Goal: Task Accomplishment & Management: Manage account settings

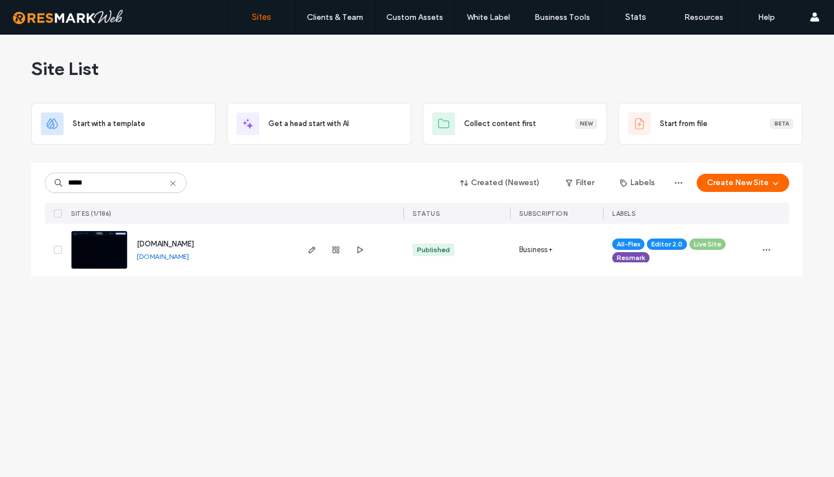
type input "*****"
click at [156, 258] on link "www.huqqajamaica.com" at bounding box center [163, 256] width 52 height 9
click at [315, 253] on icon "button" at bounding box center [312, 249] width 9 height 9
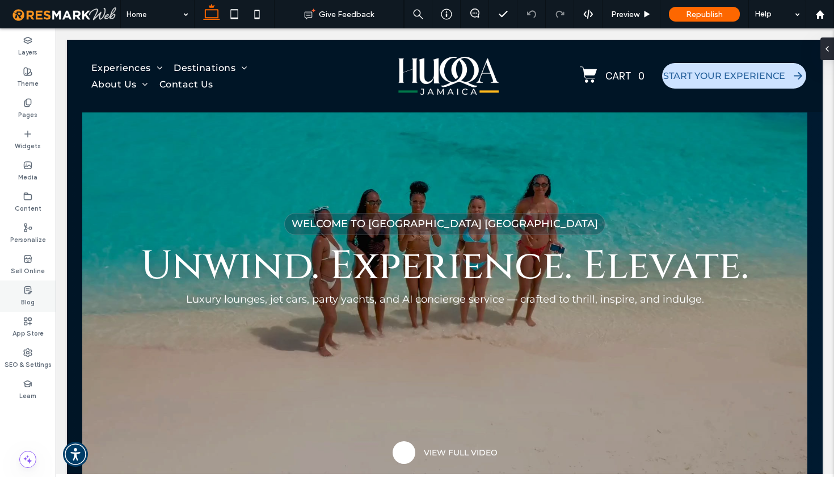
click at [33, 297] on label "Blog" at bounding box center [28, 300] width 14 height 12
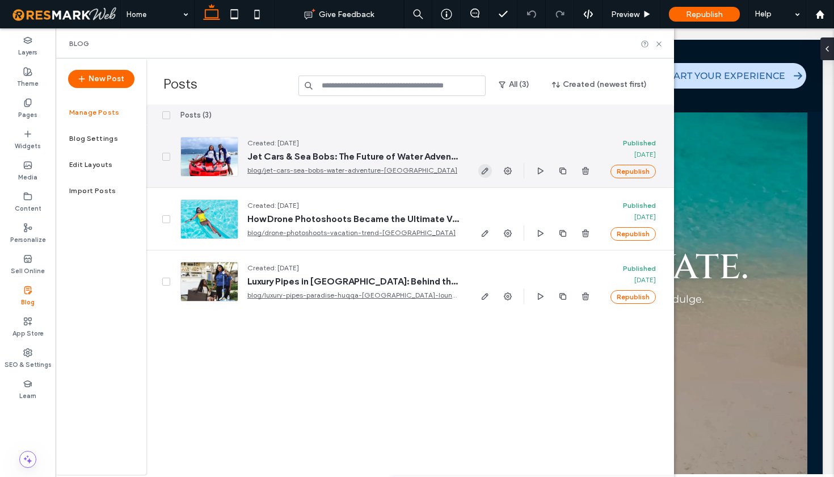
click at [485, 170] on icon "button" at bounding box center [485, 170] width 9 height 9
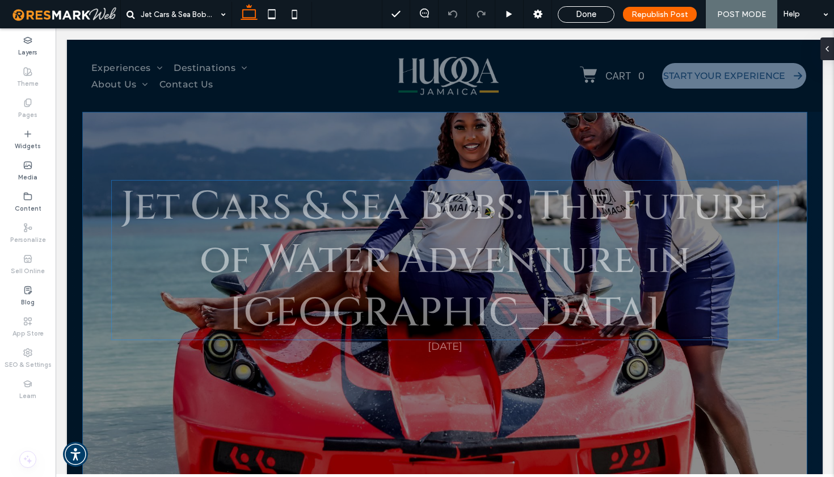
click at [344, 246] on div "Jet Cars & Sea Bobs: The Future of Water Adventure in [GEOGRAPHIC_DATA]" at bounding box center [444, 260] width 667 height 160
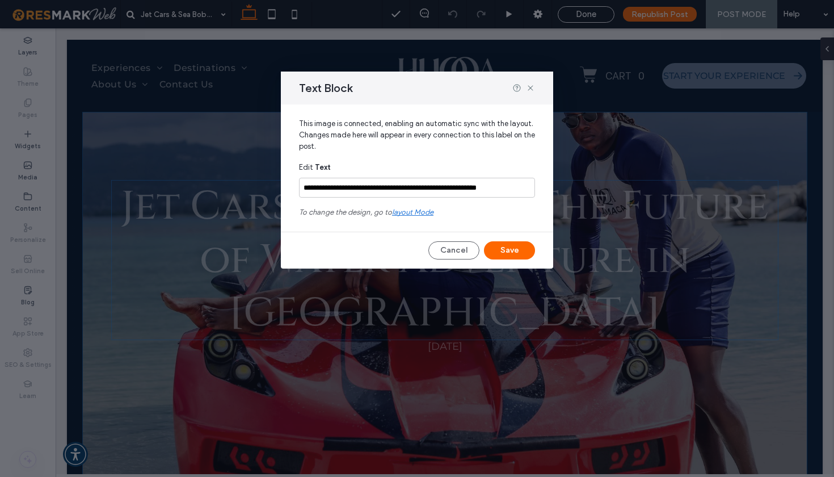
click at [344, 246] on div "Cancel Save" at bounding box center [417, 250] width 236 height 18
click at [534, 88] on icon at bounding box center [530, 87] width 9 height 9
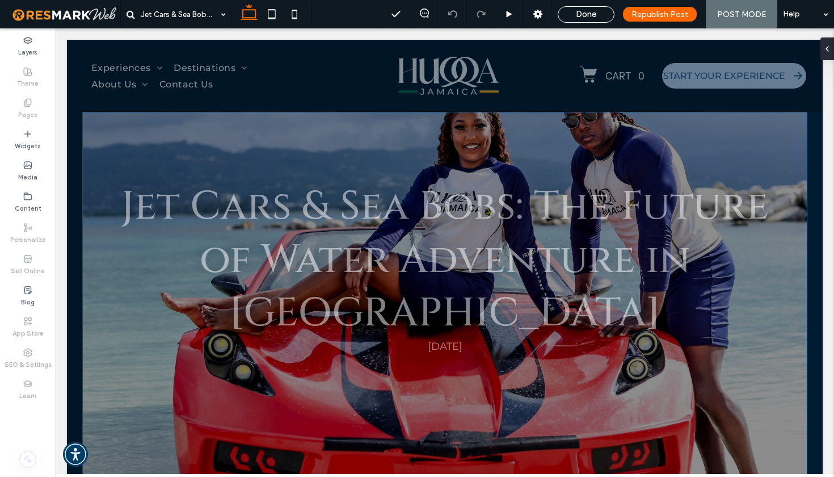
click at [783, 167] on div "Jet Cars & Sea Bobs: The Future of Water Adventure in Jamaica September 3, 2025" at bounding box center [445, 261] width 726 height 213
click at [785, 279] on div "Jet Cars & Sea Bobs: The Future of Water Adventure in Jamaica September 3, 2025" at bounding box center [445, 261] width 726 height 213
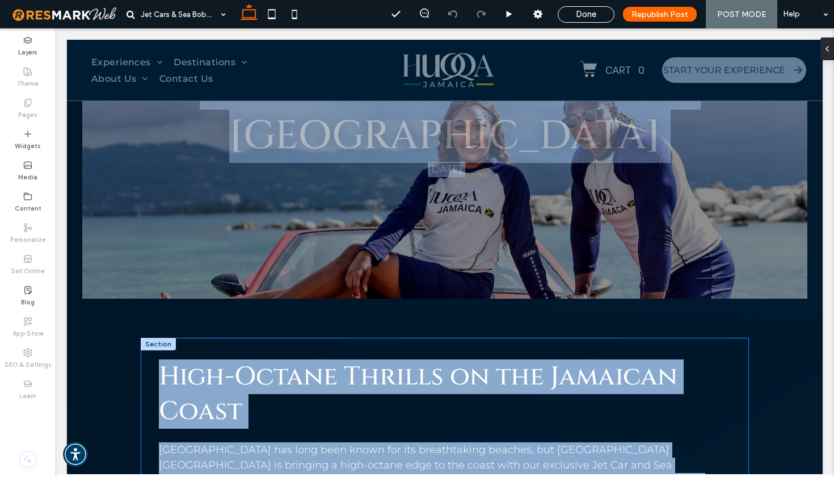
scroll to position [214, 0]
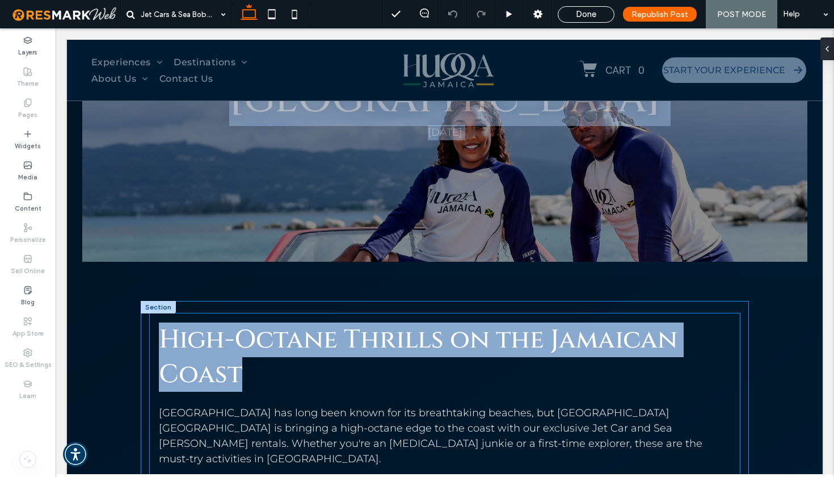
drag, startPoint x: 97, startPoint y: 205, endPoint x: 304, endPoint y: 393, distance: 279.6
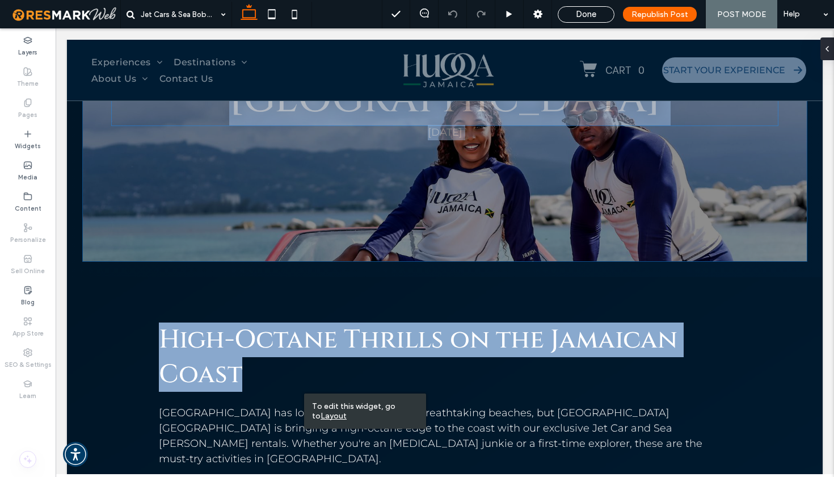
click at [370, 86] on div "Jet Cars & Sea Bobs: The Future of Water Adventure in [GEOGRAPHIC_DATA]" at bounding box center [444, 46] width 667 height 160
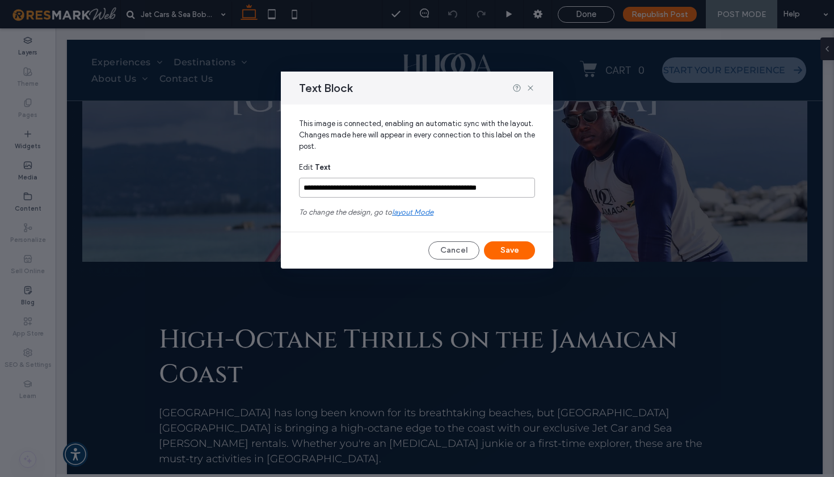
click at [503, 184] on input "**********" at bounding box center [417, 188] width 236 height 20
click at [532, 90] on icon at bounding box center [530, 87] width 9 height 9
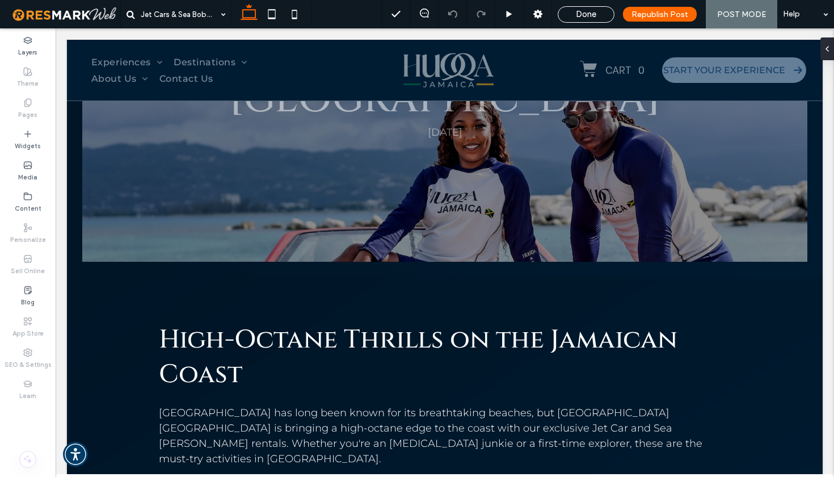
click at [751, 18] on span "POST MODE" at bounding box center [741, 15] width 49 height 10
click at [521, 79] on div "Jet Cars & Sea Bobs: The Future of Water Adventure in [GEOGRAPHIC_DATA]" at bounding box center [444, 46] width 667 height 160
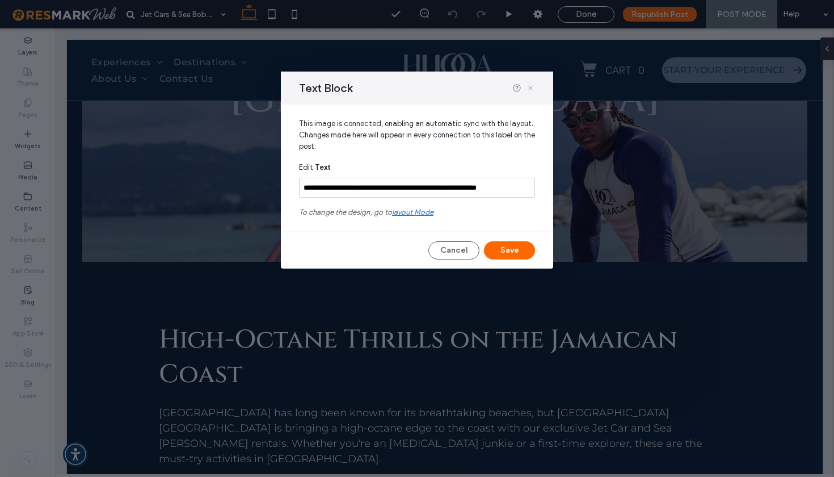
click at [529, 88] on icon at bounding box center [530, 87] width 9 height 9
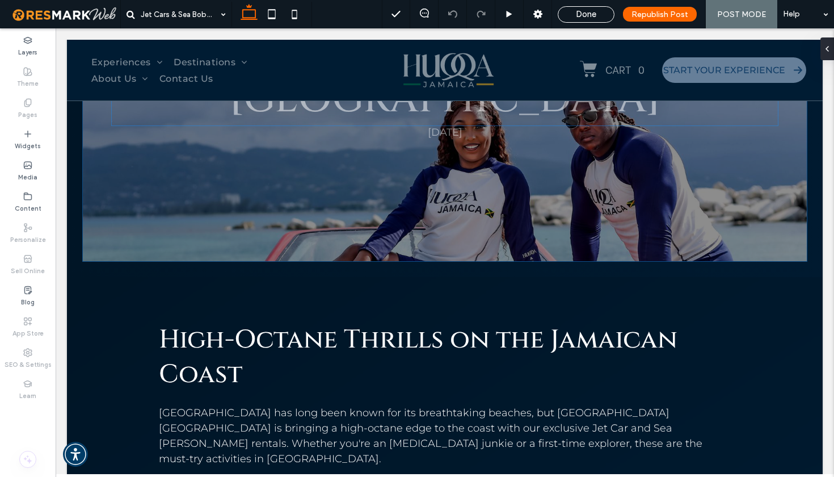
click at [334, 66] on div "Jet Cars & Sea Bobs: The Future of Water Adventure in [GEOGRAPHIC_DATA]" at bounding box center [444, 46] width 667 height 160
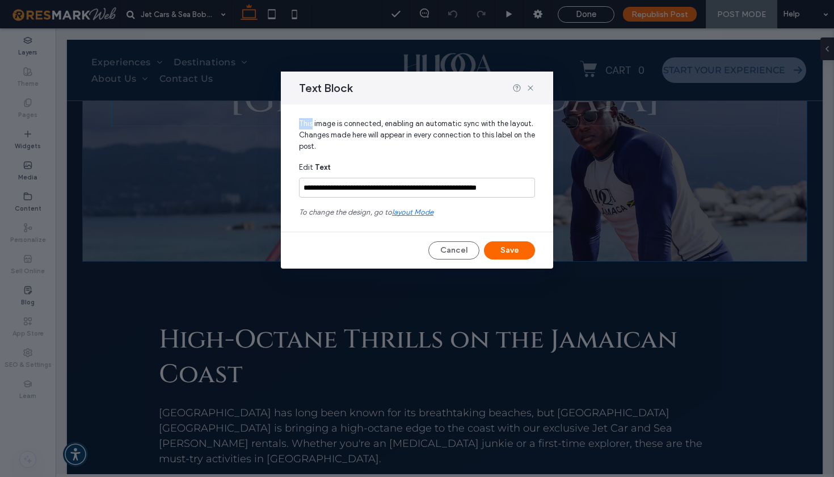
click at [334, 66] on div "**********" at bounding box center [417, 238] width 834 height 477
click at [394, 192] on input "**********" at bounding box center [417, 188] width 236 height 20
click at [531, 86] on icon at bounding box center [530, 87] width 9 height 9
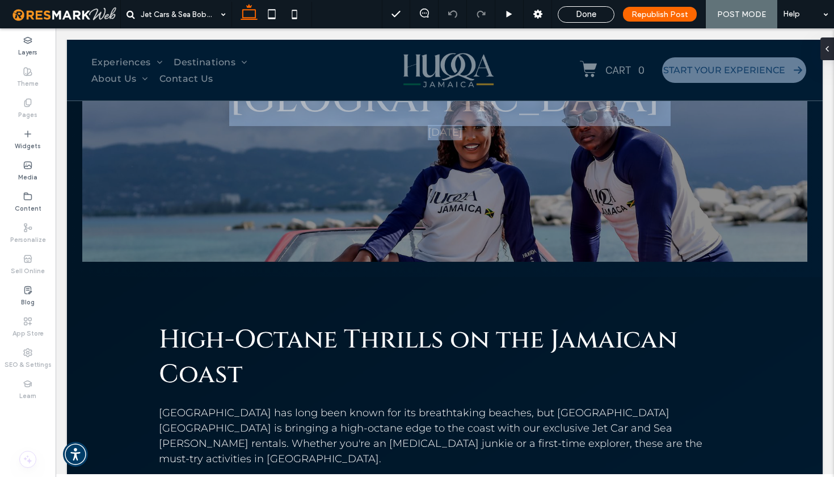
drag, startPoint x: 831, startPoint y: 306, endPoint x: 834, endPoint y: 221, distance: 84.6
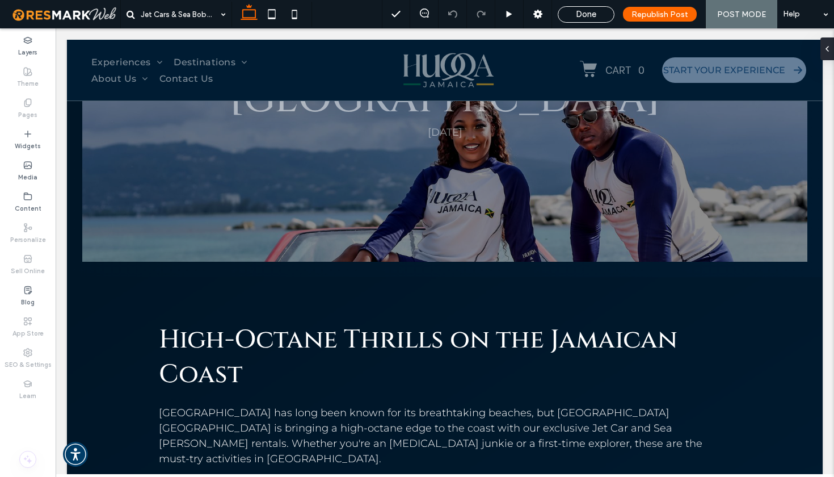
click at [128, 2] on span at bounding box center [131, 14] width 9 height 28
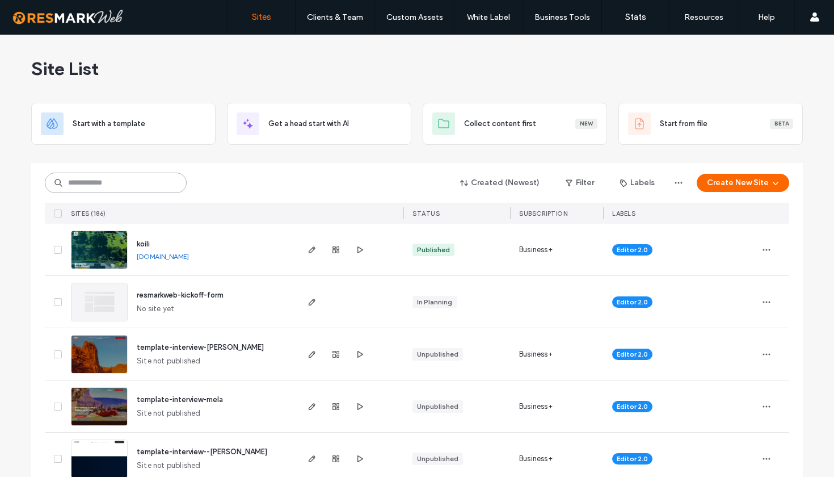
click at [124, 184] on input at bounding box center [116, 182] width 142 height 20
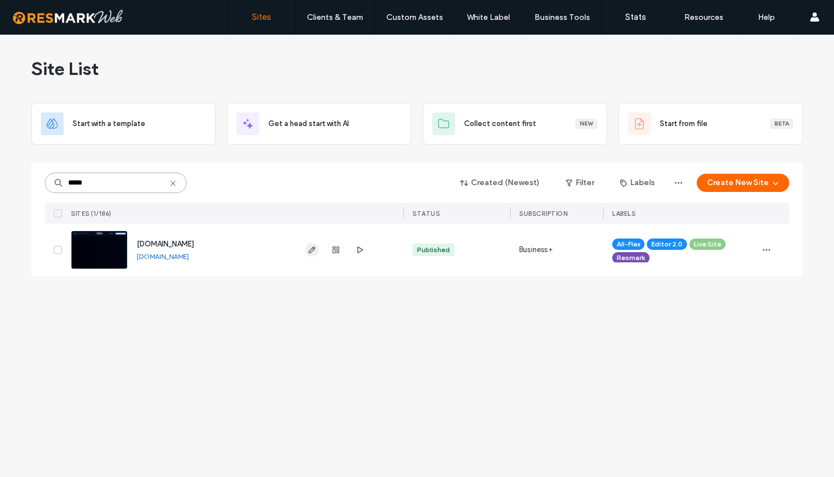
type input "*****"
click at [317, 250] on span "button" at bounding box center [312, 250] width 14 height 14
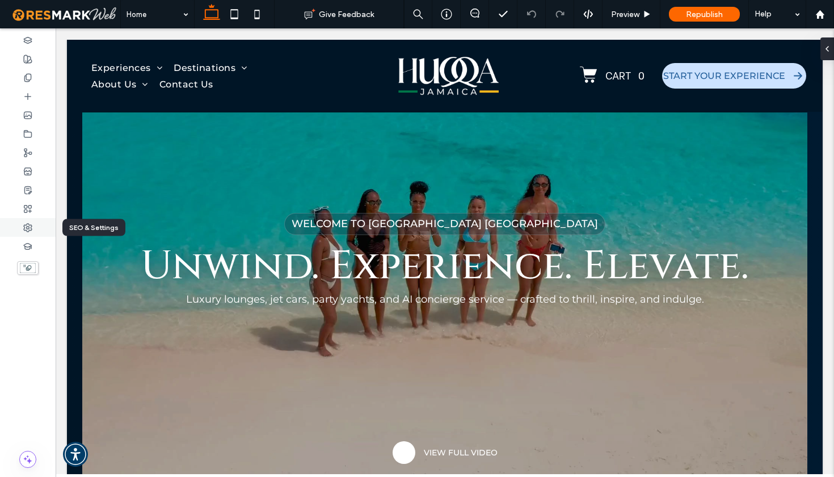
click at [31, 229] on icon at bounding box center [27, 227] width 9 height 9
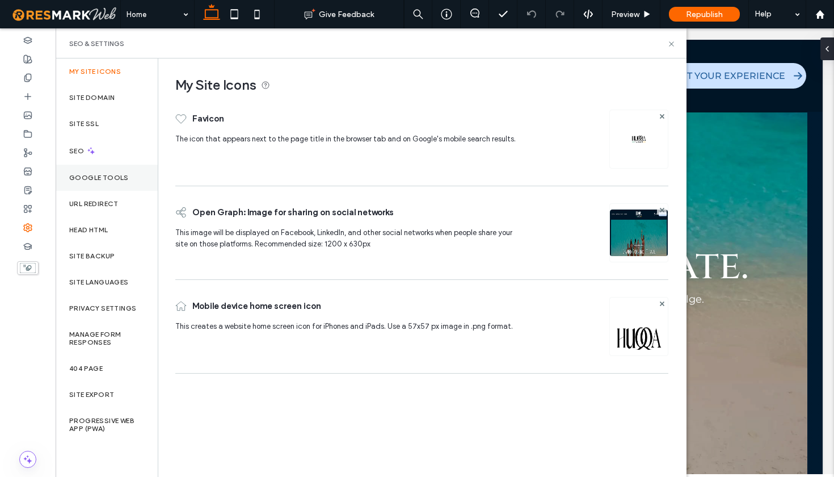
click at [102, 181] on label "Google Tools" at bounding box center [99, 178] width 60 height 8
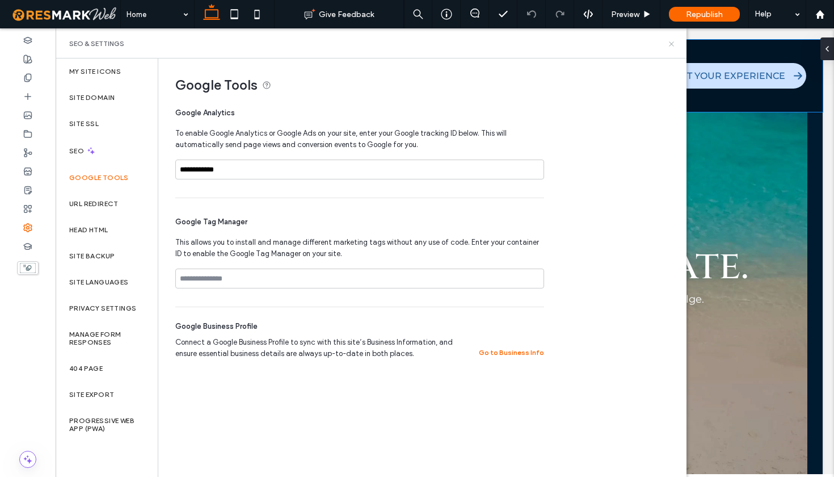
click at [670, 46] on icon at bounding box center [671, 44] width 9 height 9
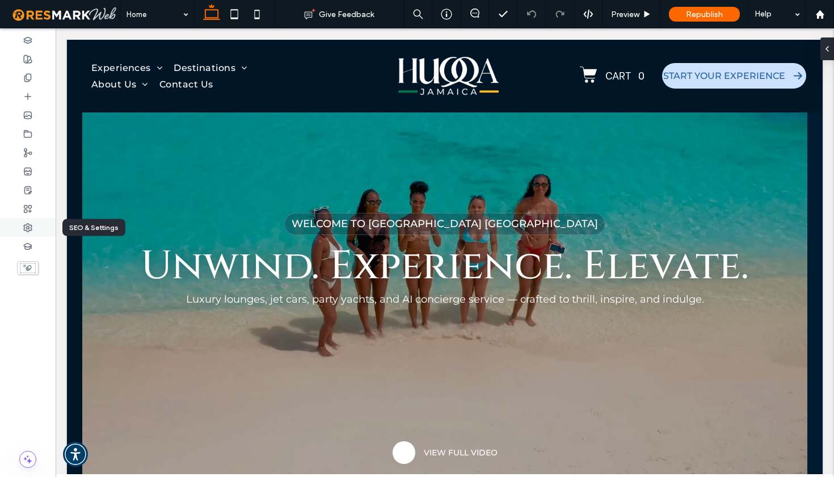
click at [30, 232] on div at bounding box center [28, 227] width 56 height 19
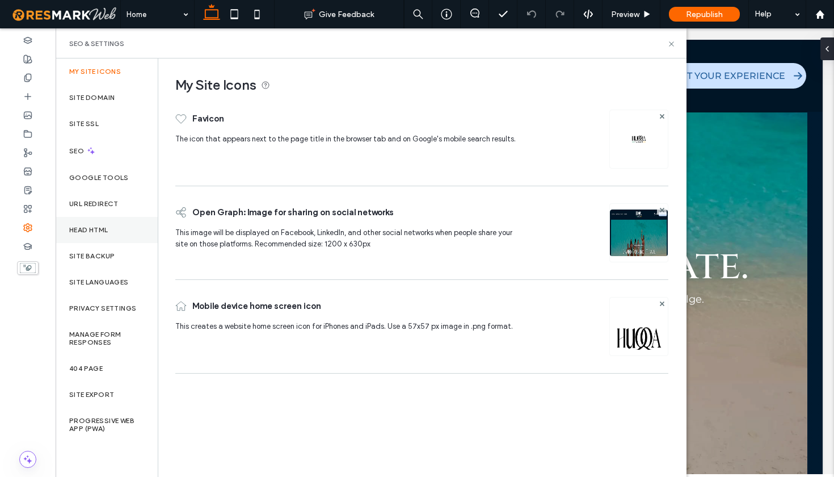
click at [104, 232] on label "Head HTML" at bounding box center [88, 230] width 39 height 8
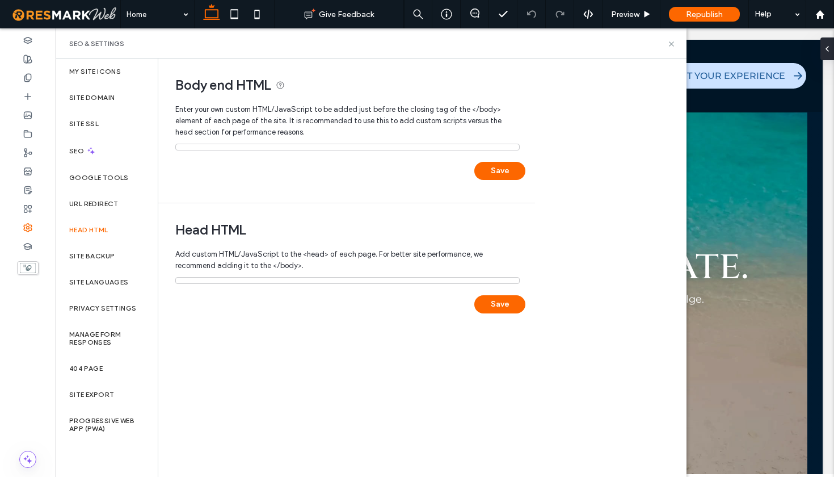
click at [588, 301] on div "Body end HTML Enter your own custom HTML/​JavaScript to be added just before th…" at bounding box center [422, 267] width 528 height 418
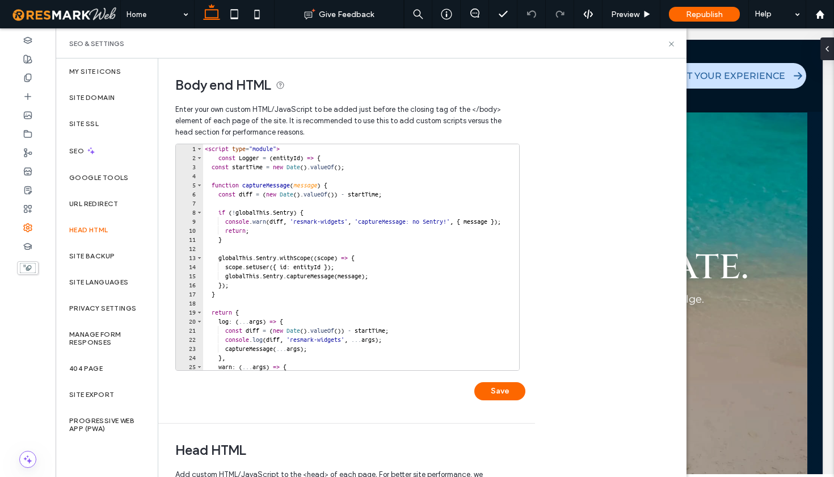
click at [603, 279] on div "Body end HTML Enter your own custom HTML/​JavaScript to be added just before th…" at bounding box center [422, 267] width 528 height 418
click at [635, 253] on div "Body end HTML Enter your own custom HTML/​JavaScript to be added just before th…" at bounding box center [422, 267] width 528 height 418
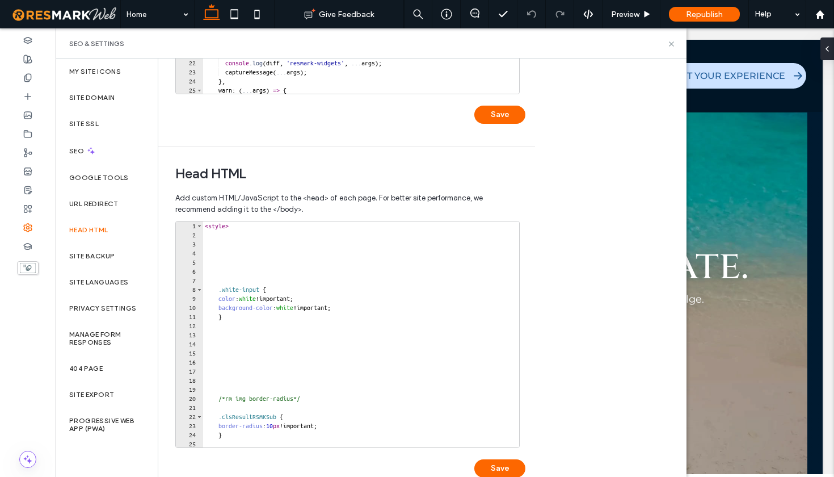
scroll to position [301, 0]
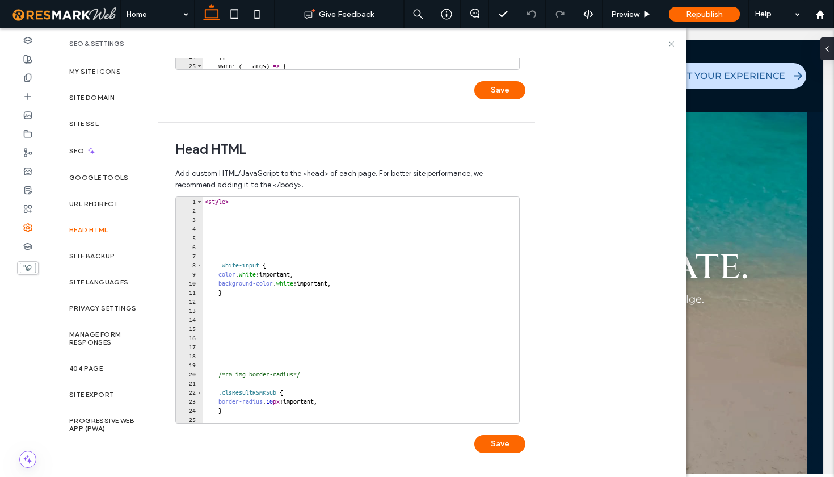
type textarea "**********"
click at [342, 373] on div "< style > .white-input { color : white !important; background-color : white !im…" at bounding box center [361, 319] width 317 height 244
type textarea "*"
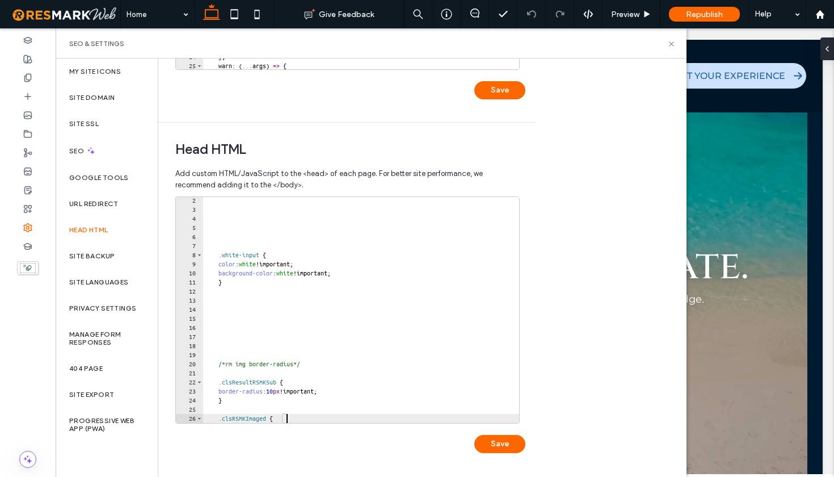
type textarea "*"
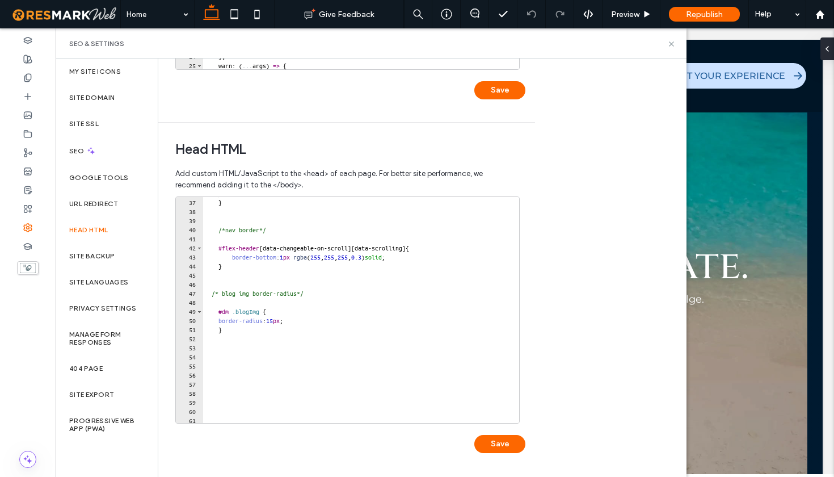
scroll to position [382, 0]
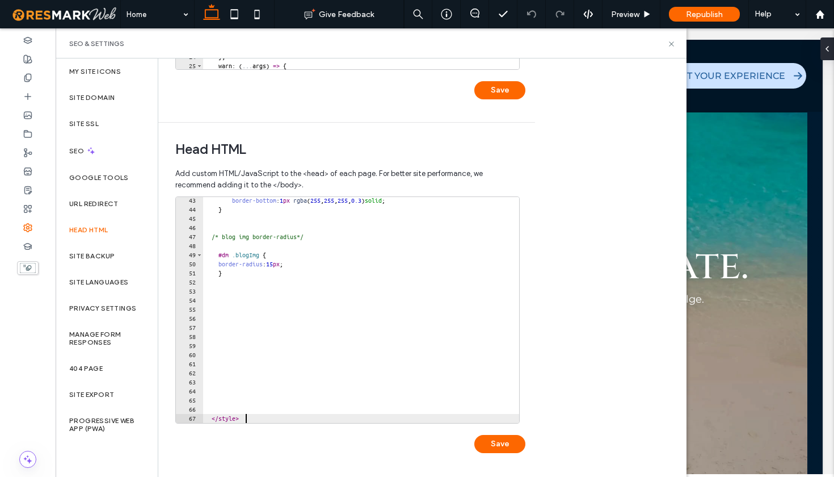
click at [273, 419] on div "border-bottom : 1 px rgba ( 255 , 255 , 255 , 0.3 ) solid ; } /* blog img borde…" at bounding box center [361, 318] width 317 height 244
type textarea "********"
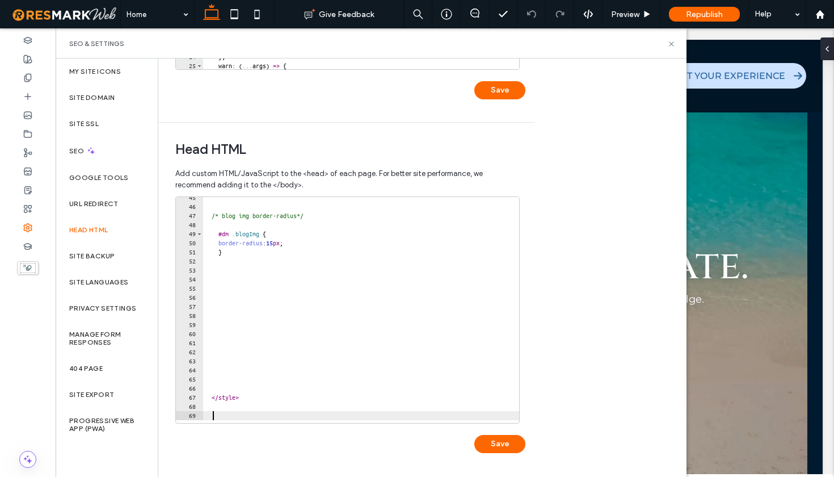
paste textarea "*********"
type textarea "*********"
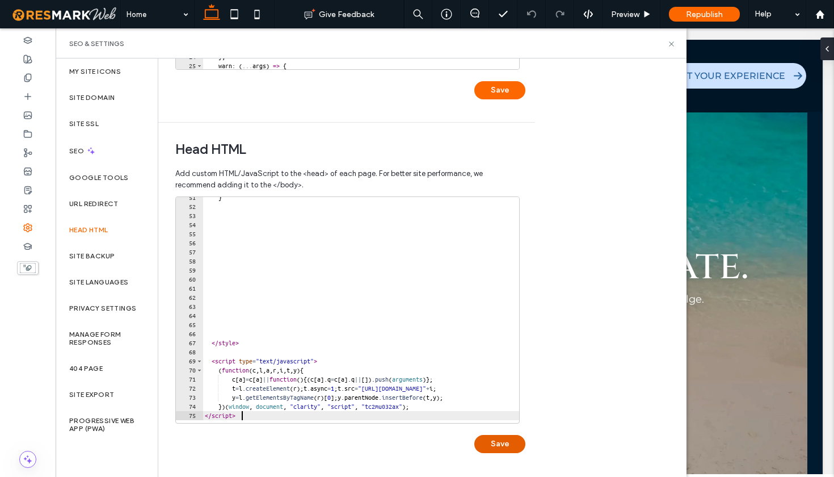
click at [497, 441] on button "Save" at bounding box center [499, 444] width 51 height 18
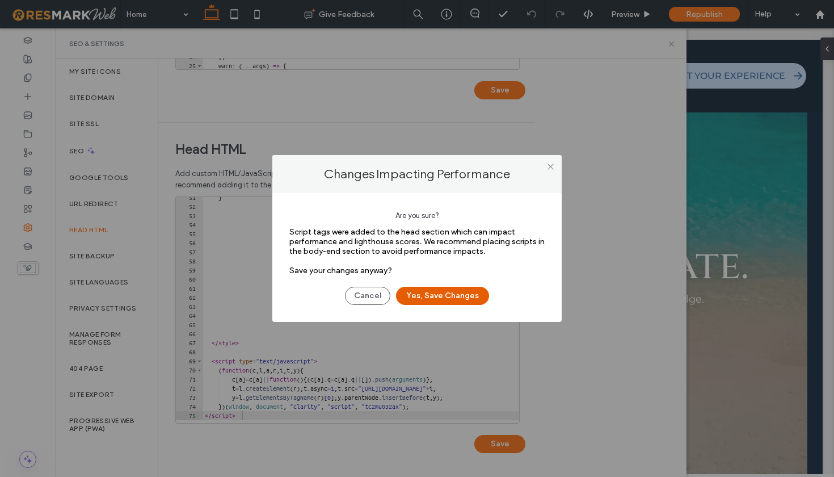
click at [437, 297] on button "Yes, Save Changes" at bounding box center [442, 296] width 93 height 18
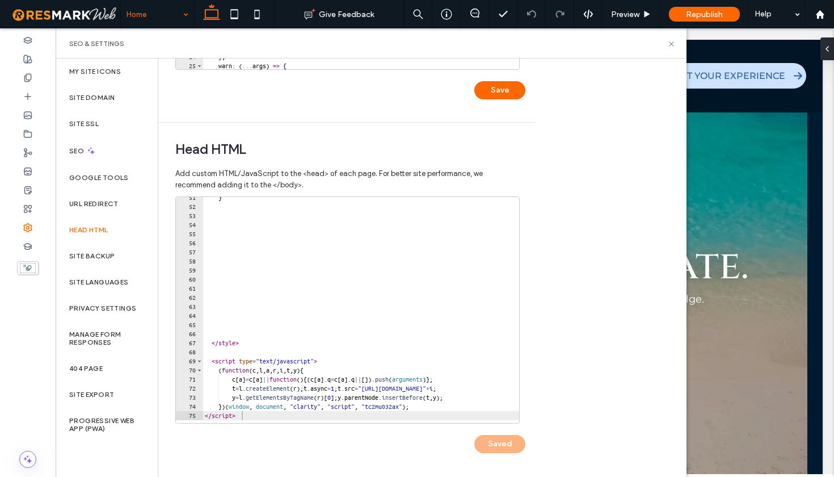
scroll to position [0, 0]
click at [670, 44] on icon at bounding box center [671, 44] width 9 height 9
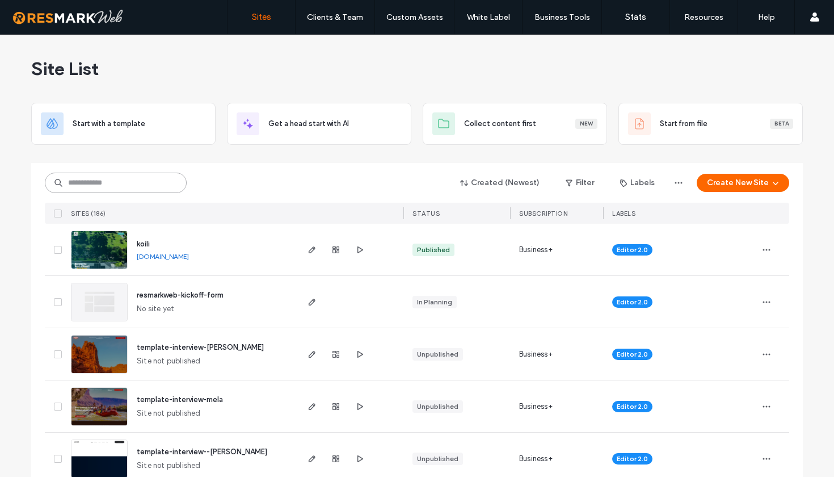
click at [142, 184] on input at bounding box center [116, 182] width 142 height 20
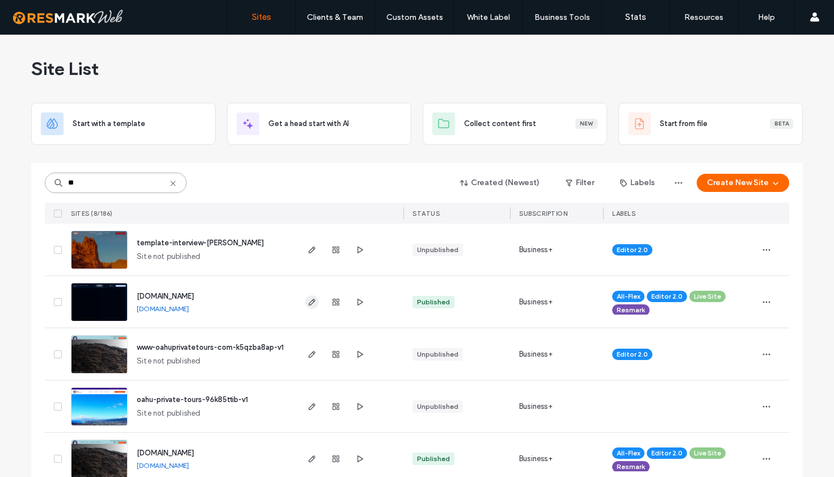
type input "**"
click at [308, 302] on icon "button" at bounding box center [312, 301] width 9 height 9
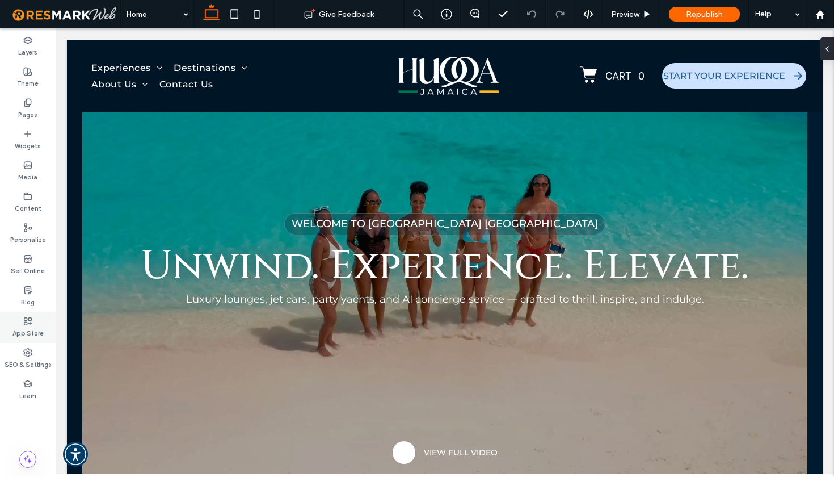
click at [30, 332] on label "App Store" at bounding box center [27, 332] width 31 height 12
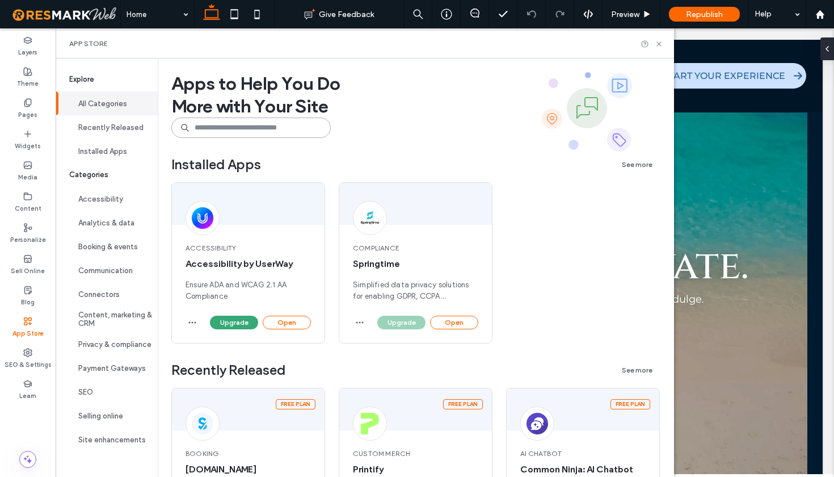
click at [284, 129] on input at bounding box center [250, 127] width 159 height 20
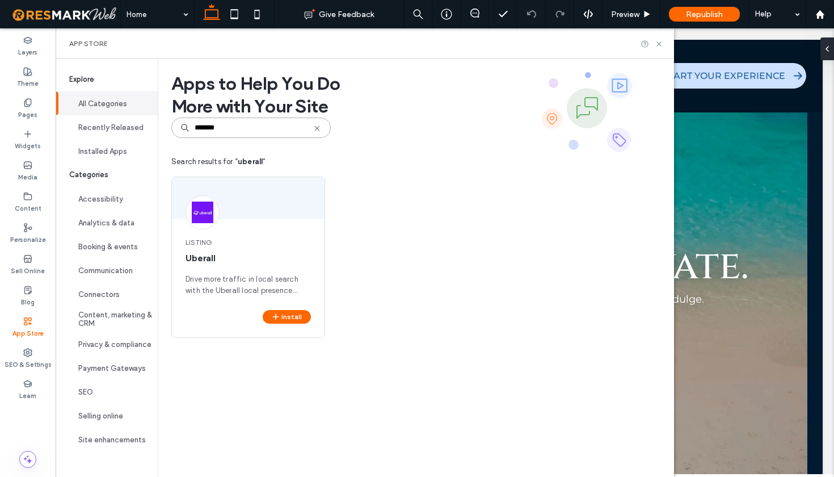
type input "*******"
drag, startPoint x: 284, startPoint y: 129, endPoint x: 276, endPoint y: 270, distance: 140.4
click at [276, 270] on div "Listing [GEOGRAPHIC_DATA] more traffic in local search with the Uberall local p…" at bounding box center [248, 267] width 153 height 86
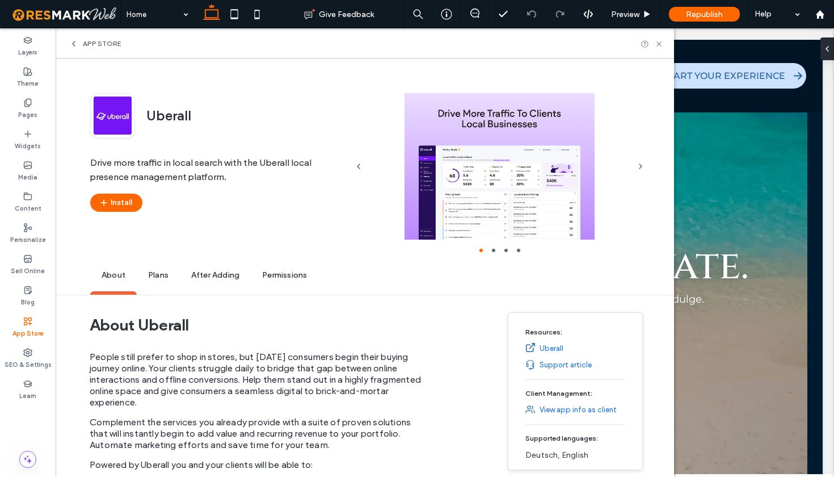
click at [287, 357] on p "People still prefer to shop in stores, but [DATE] consumers begin their buying …" at bounding box center [259, 383] width 339 height 65
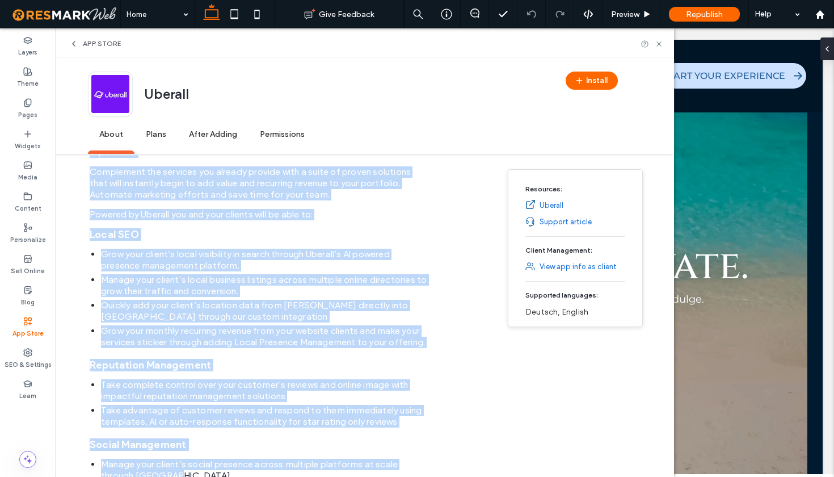
scroll to position [252, 0]
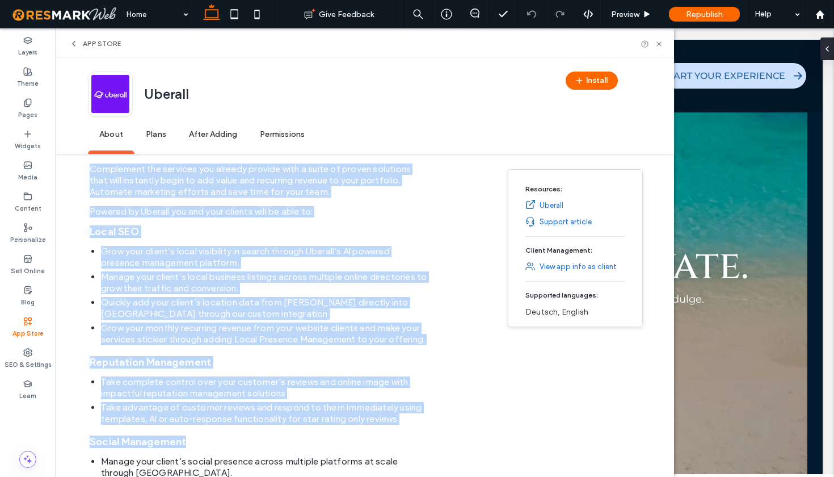
drag, startPoint x: 323, startPoint y: 356, endPoint x: 350, endPoint y: 448, distance: 95.2
click at [350, 448] on span "People still prefer to shop in stores, but [DATE] consumers begin their buying …" at bounding box center [259, 306] width 339 height 417
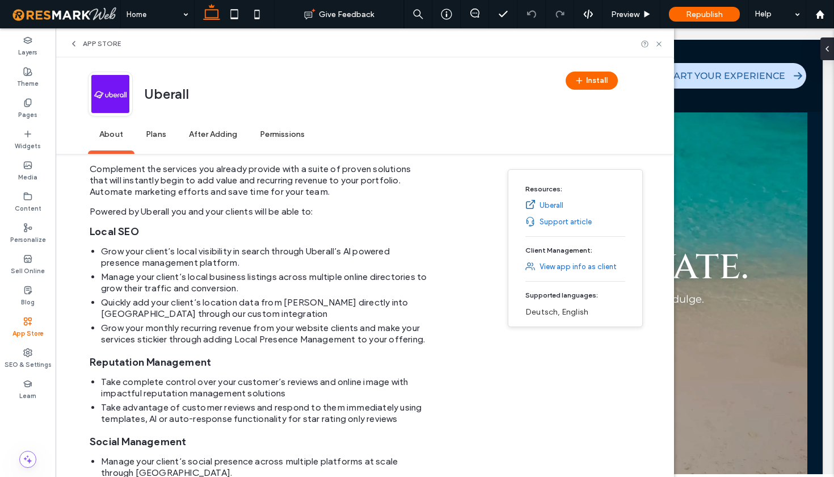
click at [160, 136] on span "Plans" at bounding box center [155, 134] width 43 height 31
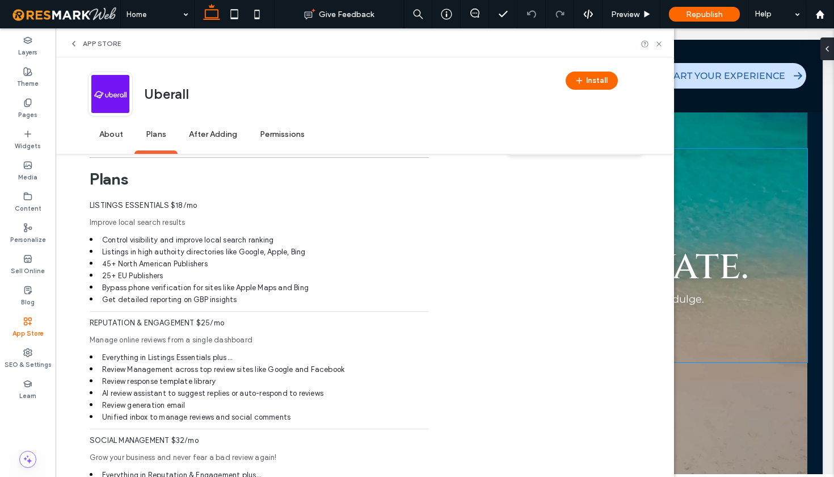
scroll to position [631, 0]
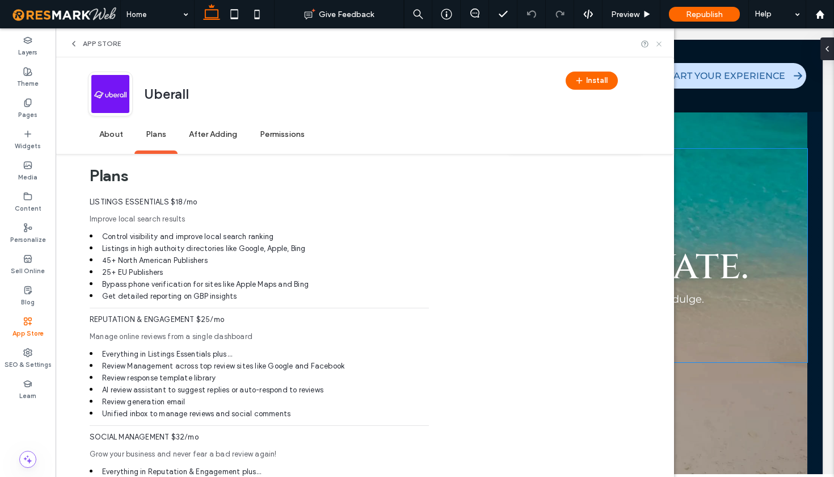
click at [659, 46] on icon at bounding box center [659, 44] width 9 height 9
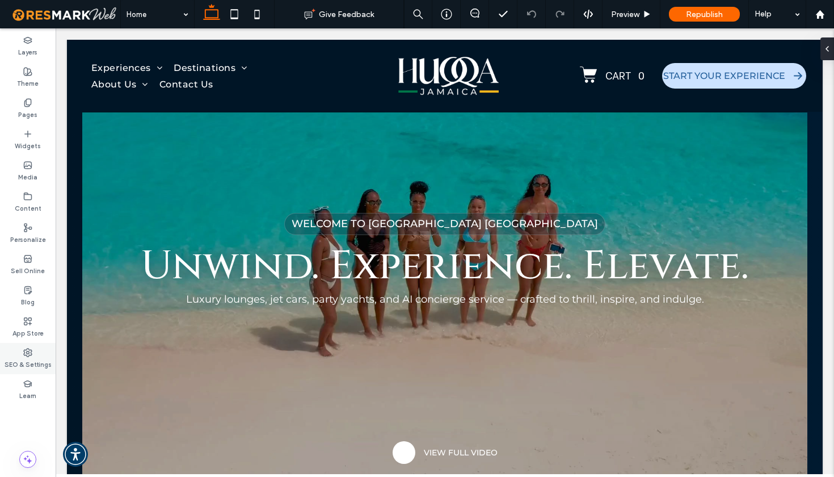
click at [30, 356] on icon at bounding box center [27, 352] width 9 height 9
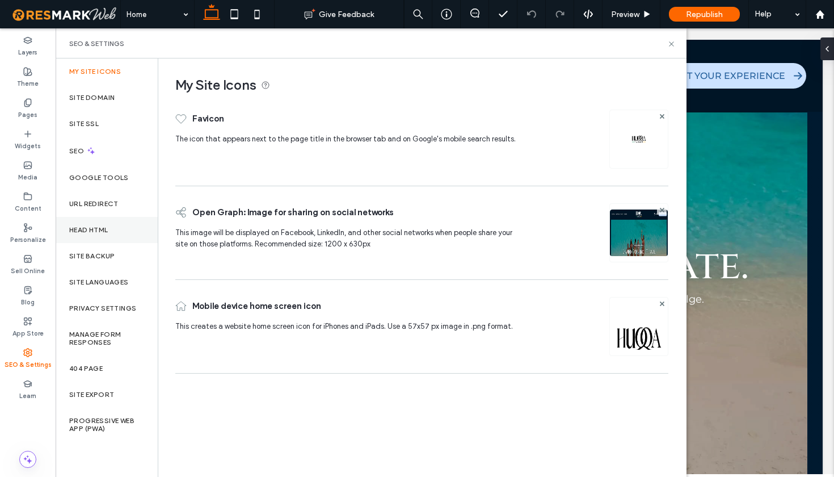
click at [103, 234] on div "Head HTML" at bounding box center [107, 230] width 102 height 26
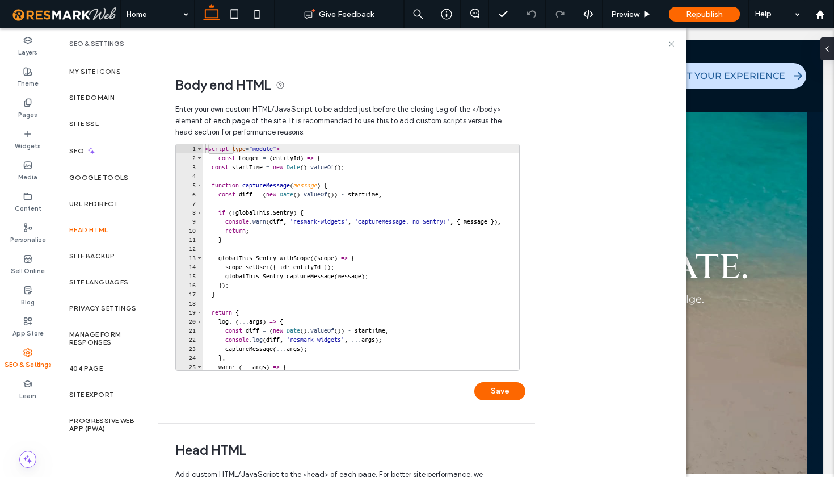
click at [634, 272] on div "Body end HTML Enter your own custom HTML/​JavaScript to be added just before th…" at bounding box center [422, 267] width 528 height 418
click at [667, 127] on div "Body end HTML Enter your own custom HTML/​JavaScript to be added just before th…" at bounding box center [422, 267] width 528 height 418
click at [193, 400] on div "1 2 3 4 5 6 7 8 9 10 11 12 13 14 15 16 17 18 19 20 21 22 23 24 25 26 < script t…" at bounding box center [350, 278] width 350 height 268
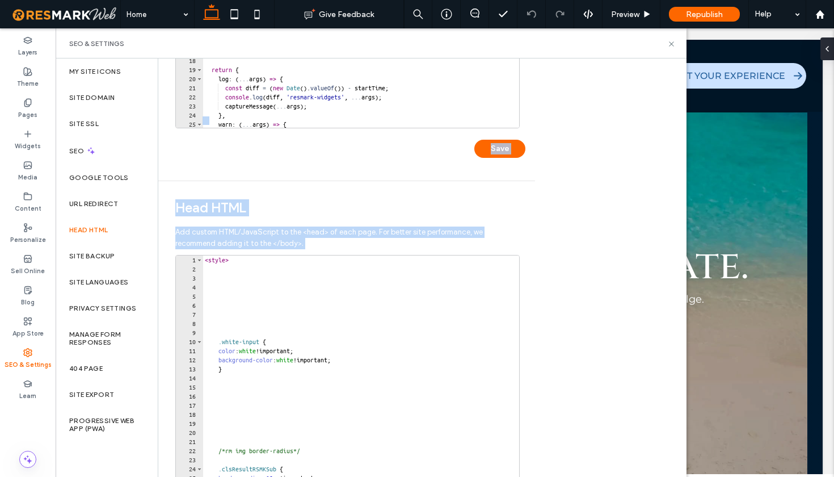
scroll to position [264, 0]
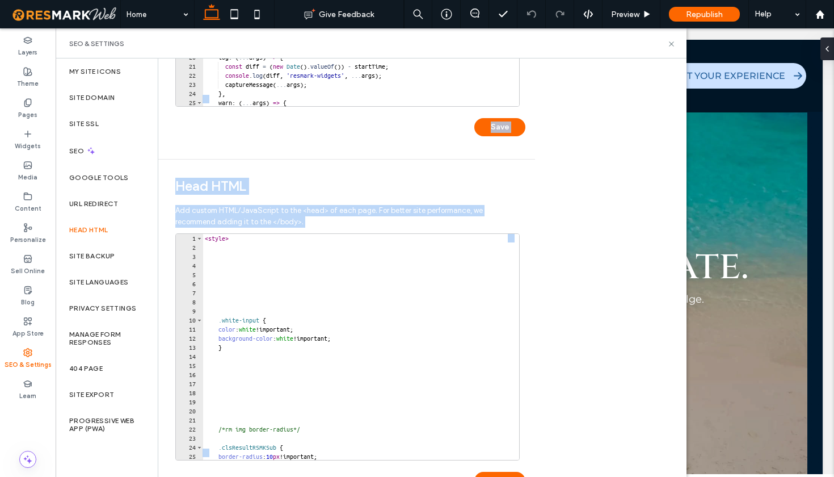
drag, startPoint x: 163, startPoint y: 351, endPoint x: 184, endPoint y: 476, distance: 127.1
click at [184, 476] on div "Body end HTML Enter your own custom HTML/​JavaScript to be added just before th…" at bounding box center [346, 154] width 377 height 718
type textarea "**********"
click at [275, 428] on div "< style > .white-input { color : white !important; background-color : white !im…" at bounding box center [362, 356] width 319 height 244
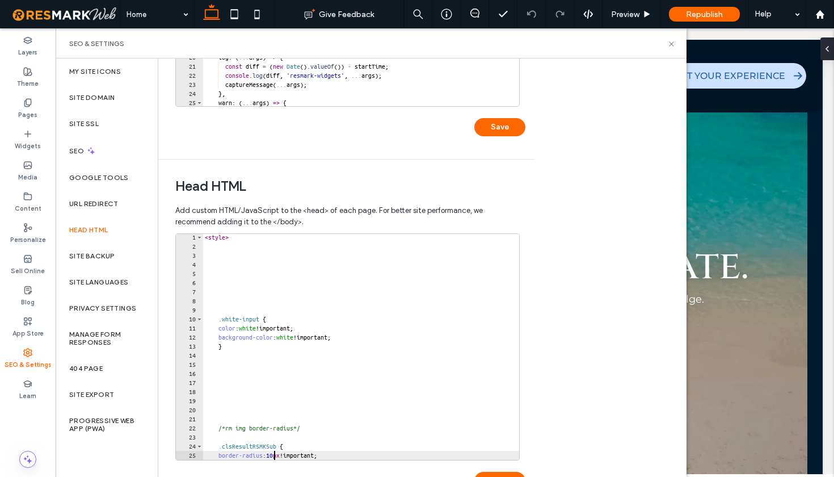
type textarea "*"
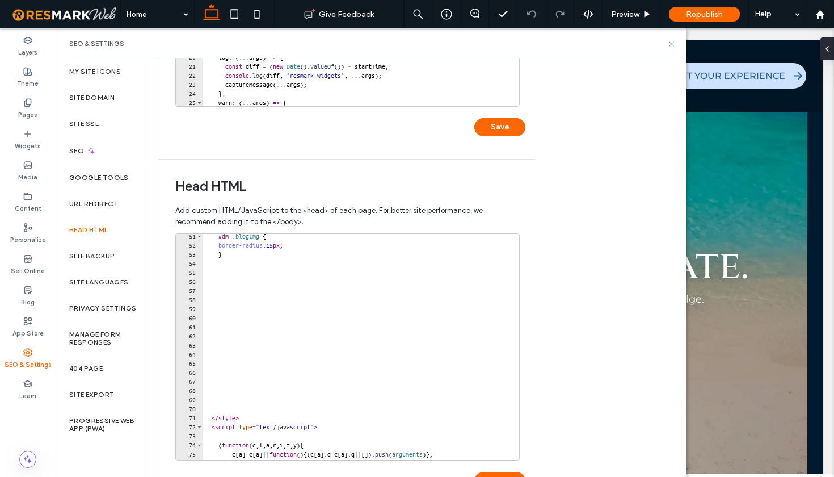
scroll to position [510, 0]
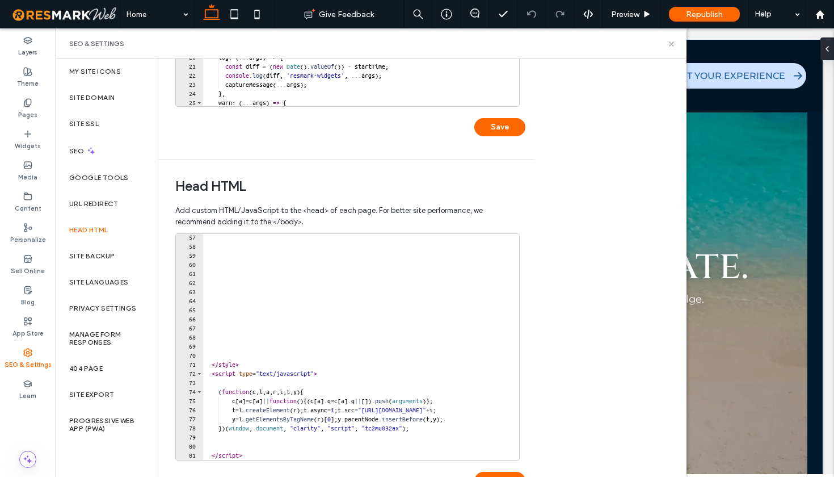
click at [274, 452] on div at bounding box center [363, 453] width 320 height 11
type textarea "*********"
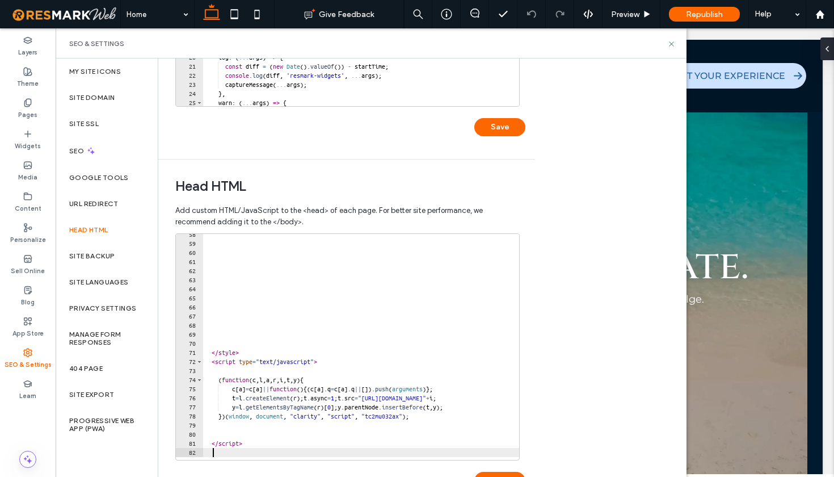
scroll to position [528, 0]
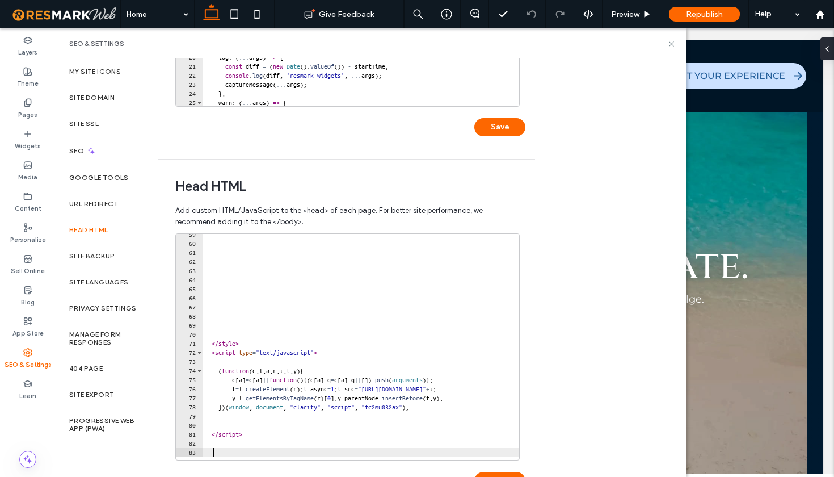
paste textarea "**********"
type textarea "**********"
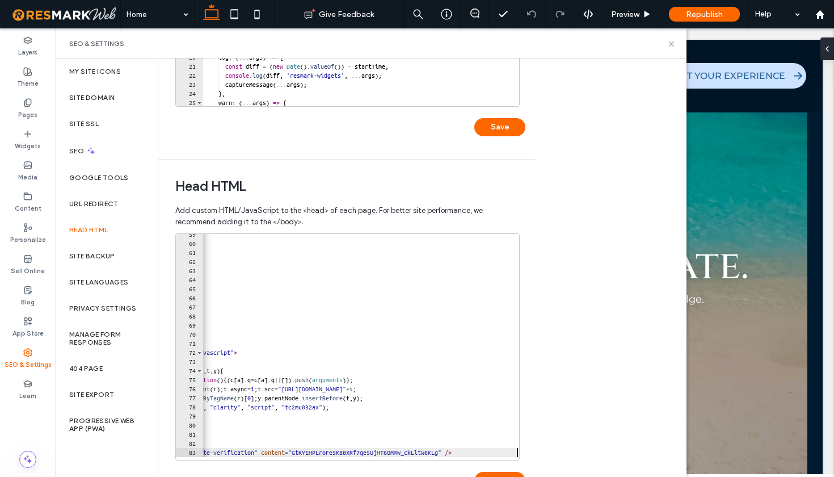
click at [558, 379] on div "Body end HTML Enter your own custom HTML/​JavaScript to be added just before th…" at bounding box center [422, 267] width 528 height 418
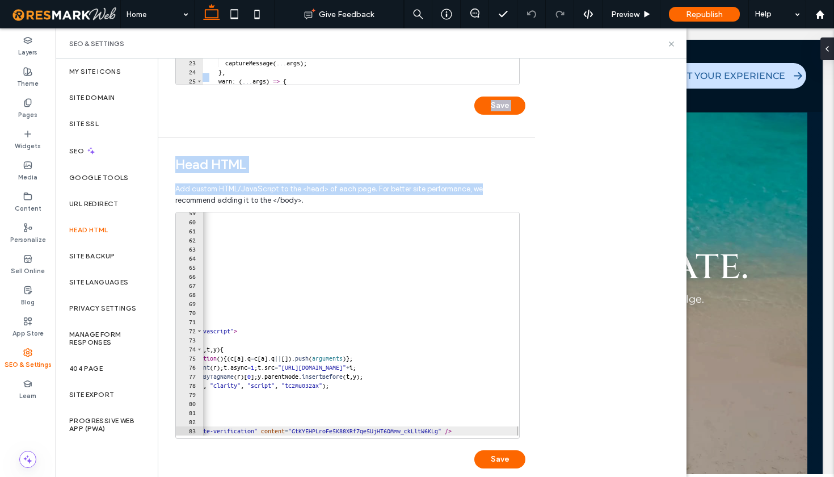
scroll to position [301, 0]
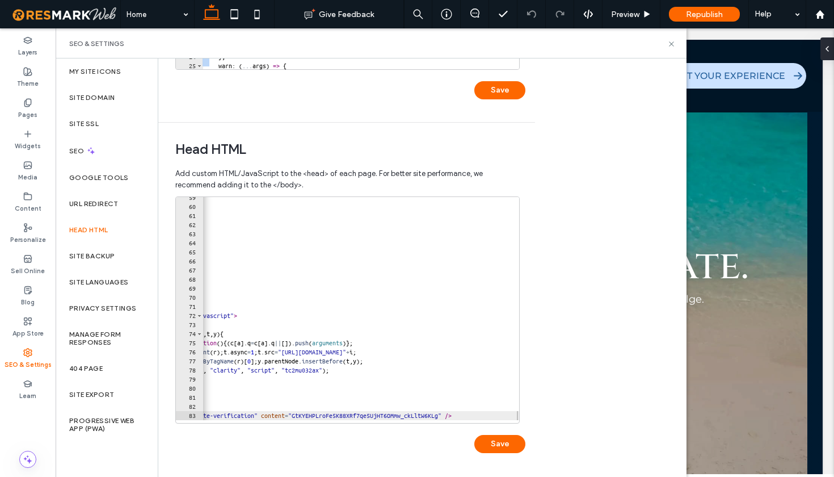
drag, startPoint x: 567, startPoint y: 243, endPoint x: 571, endPoint y: 390, distance: 147.0
click at [571, 390] on div "Body end HTML Enter your own custom HTML/​JavaScript to be added just before th…" at bounding box center [422, 267] width 528 height 418
click at [498, 444] on button "Save" at bounding box center [499, 444] width 51 height 18
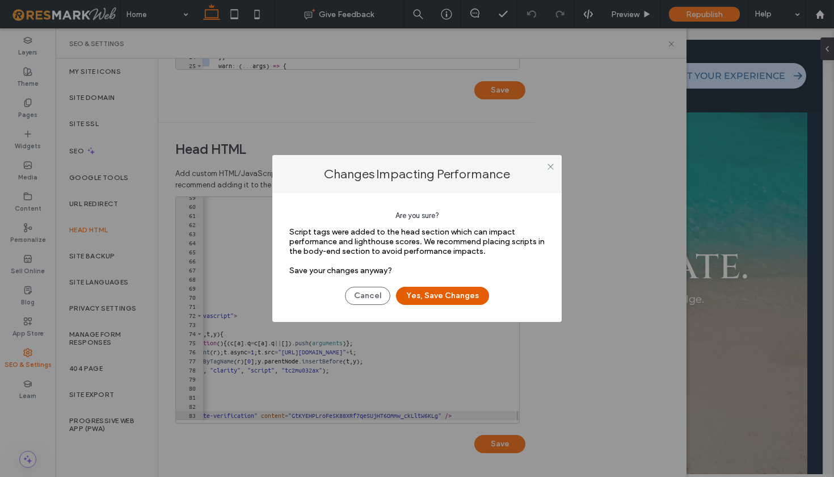
click at [445, 299] on button "Yes, Save Changes" at bounding box center [442, 296] width 93 height 18
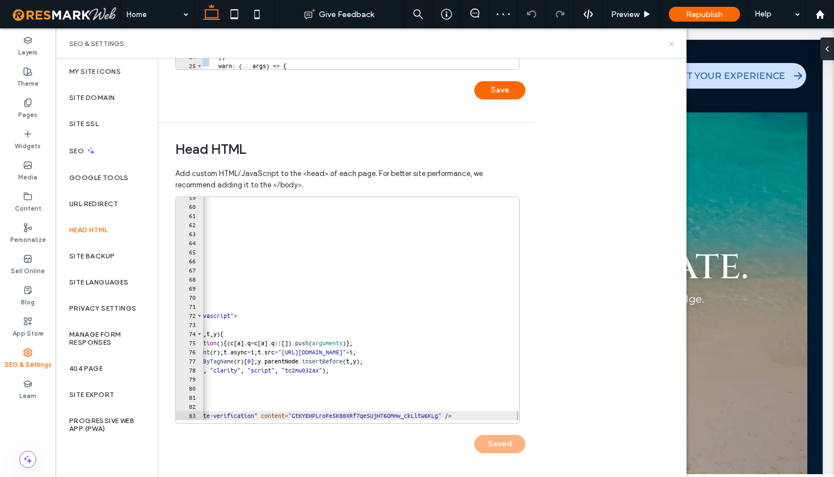
scroll to position [0, 0]
click at [673, 44] on icon at bounding box center [671, 44] width 9 height 9
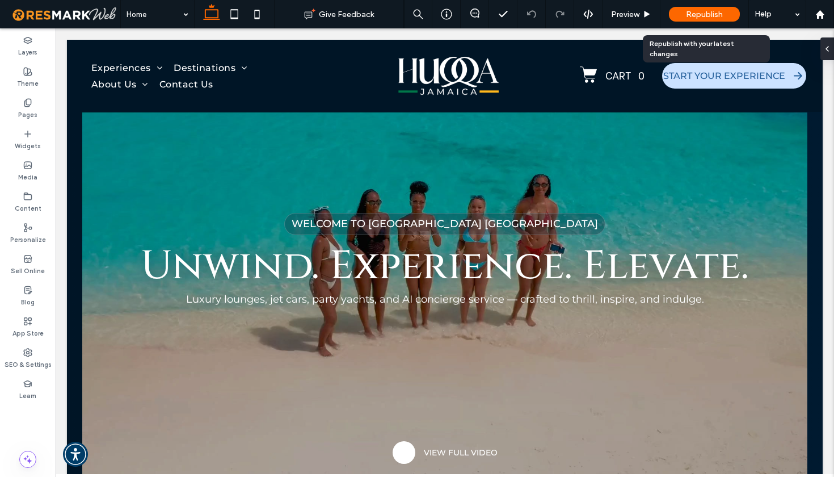
click at [697, 15] on span "Republish" at bounding box center [704, 15] width 37 height 10
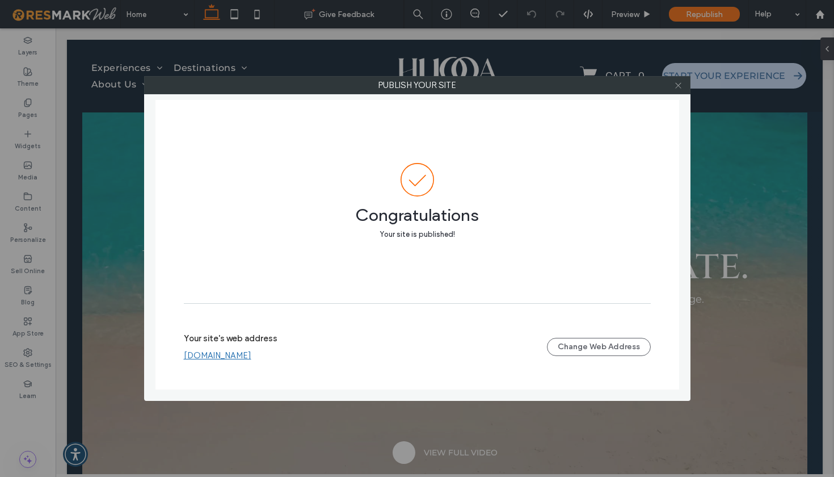
click at [679, 86] on use at bounding box center [678, 85] width 6 height 6
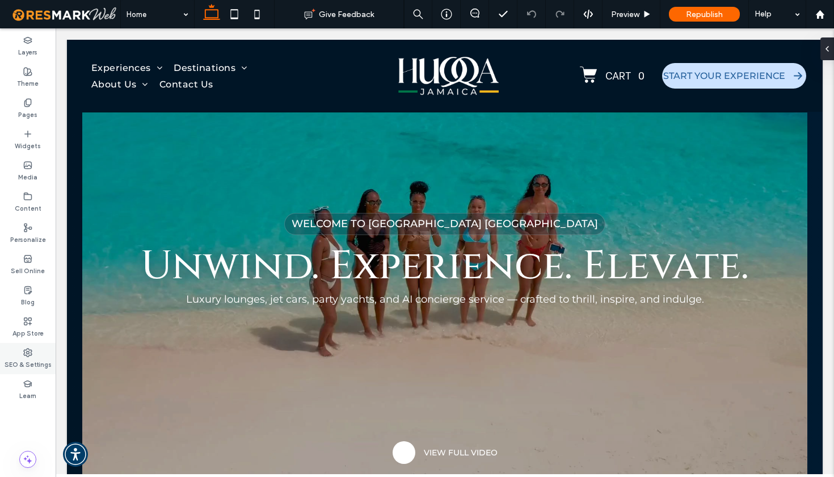
click at [31, 357] on label "SEO & Settings" at bounding box center [28, 363] width 47 height 12
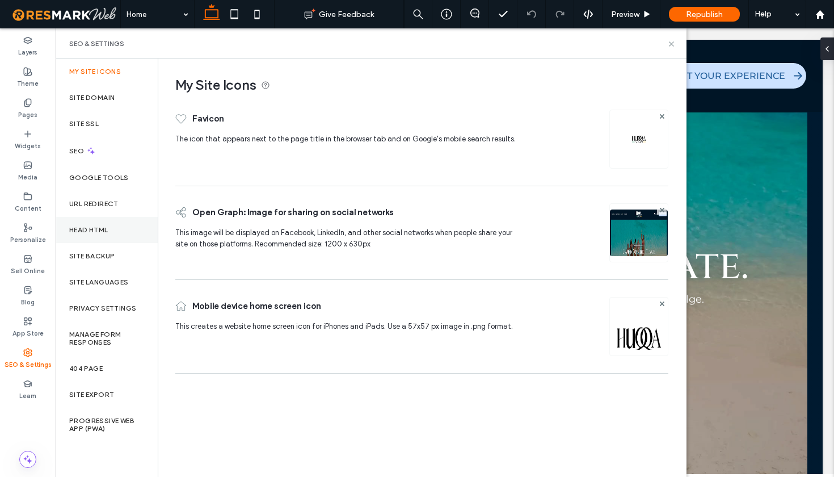
click at [121, 235] on div "Head HTML" at bounding box center [107, 230] width 102 height 26
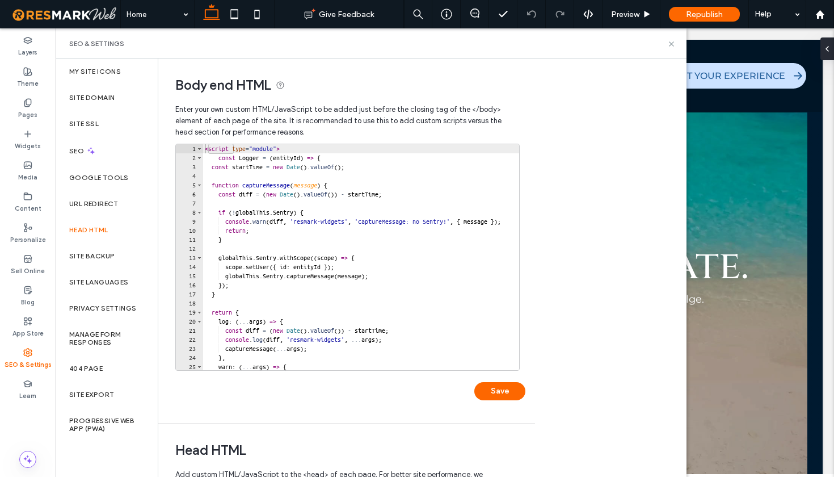
click at [576, 258] on div "Body end HTML Enter your own custom HTML/​JavaScript to be added just before th…" at bounding box center [422, 267] width 528 height 418
click at [601, 371] on div "Body end HTML Enter your own custom HTML/​JavaScript to be added just before th…" at bounding box center [422, 267] width 528 height 418
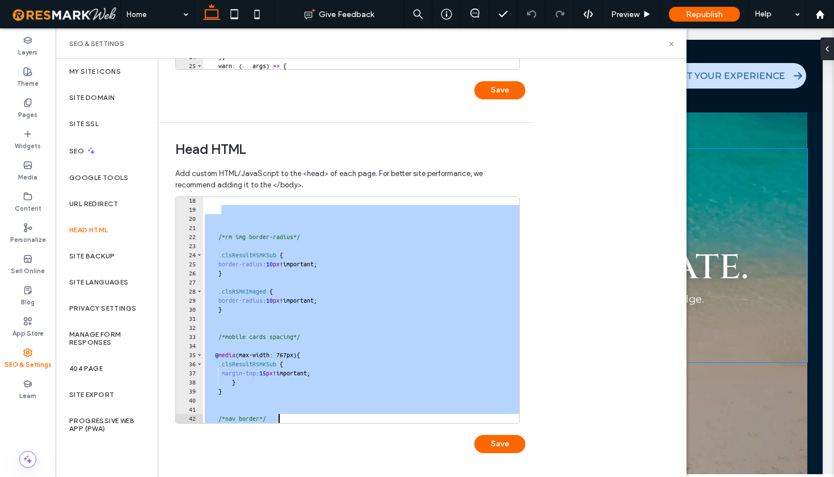
scroll to position [0, 80]
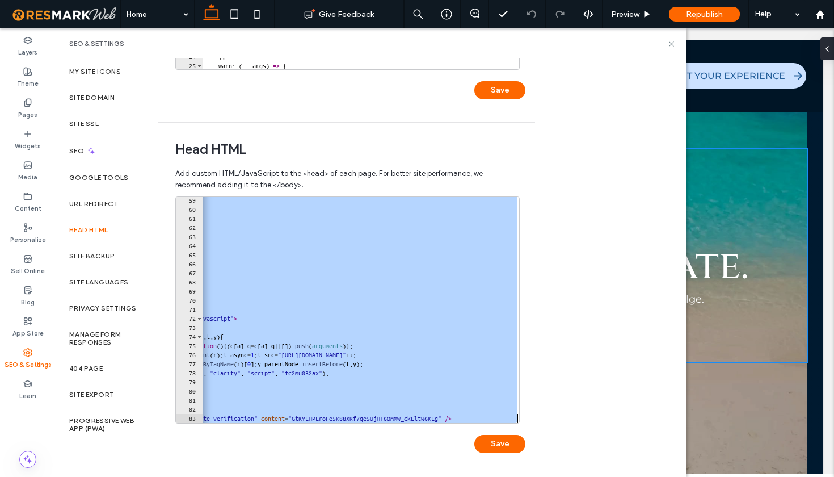
drag, startPoint x: 333, startPoint y: 360, endPoint x: 374, endPoint y: 476, distance: 122.9
click at [374, 476] on div "Body end HTML Enter your own custom HTML/​JavaScript to be added just before th…" at bounding box center [422, 267] width 528 height 418
type textarea "**********"
click at [388, 411] on div at bounding box center [321, 416] width 397 height 11
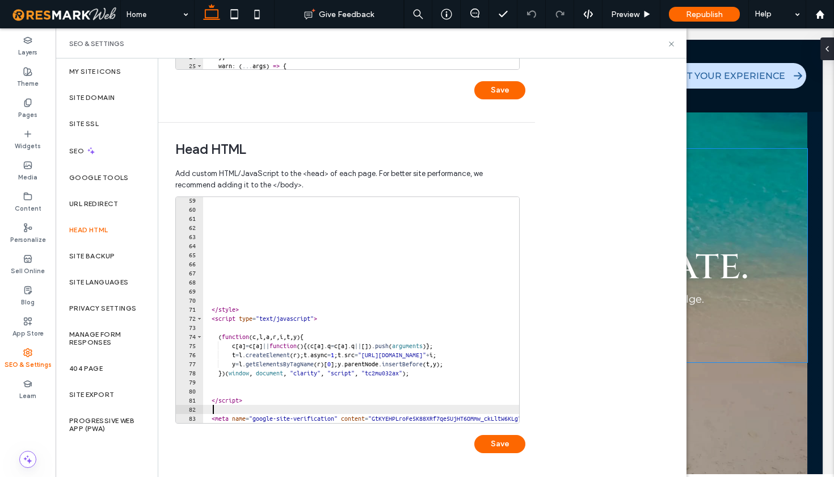
scroll to position [0, 0]
type textarea "*********"
type textarea "**********"
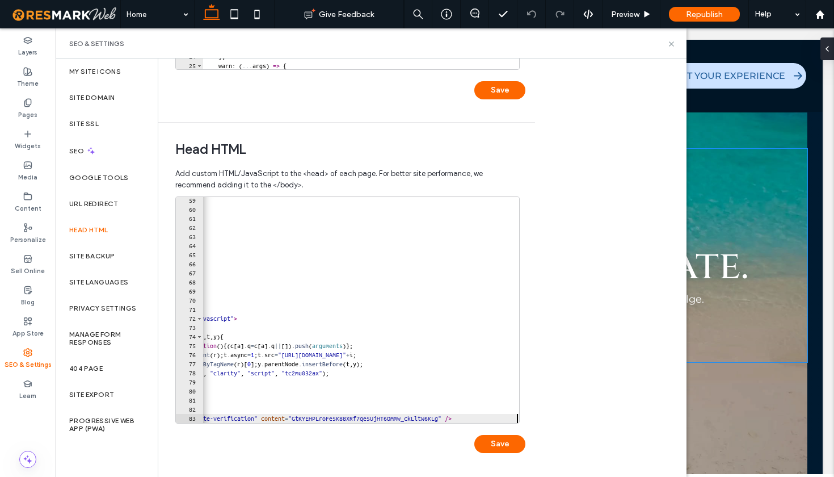
scroll to position [0, 80]
click at [499, 443] on button "Save" at bounding box center [499, 444] width 51 height 18
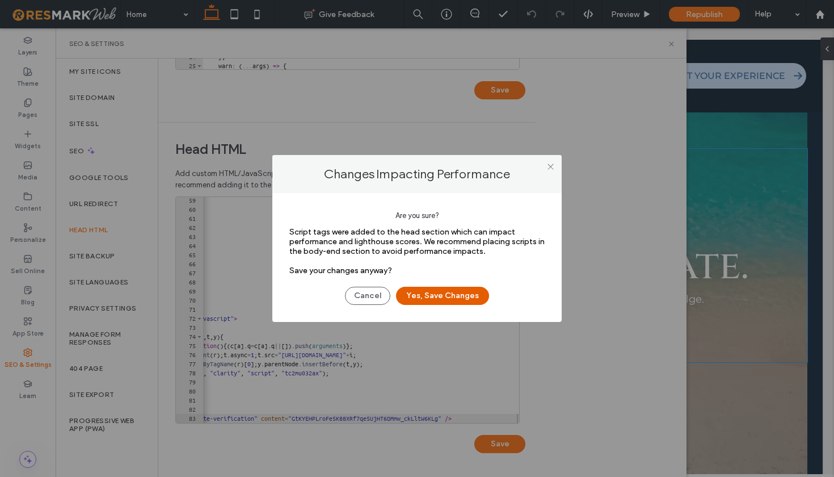
click at [453, 299] on button "Yes, Save Changes" at bounding box center [442, 296] width 93 height 18
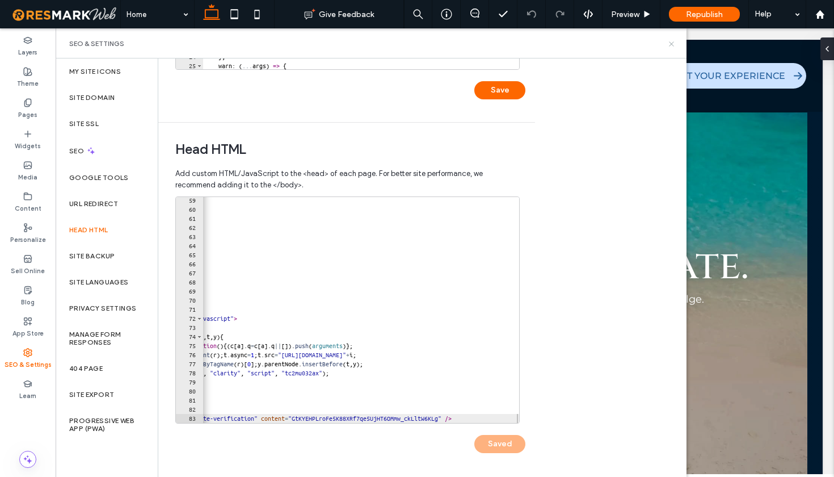
scroll to position [0, 0]
click at [671, 45] on use at bounding box center [671, 43] width 5 height 5
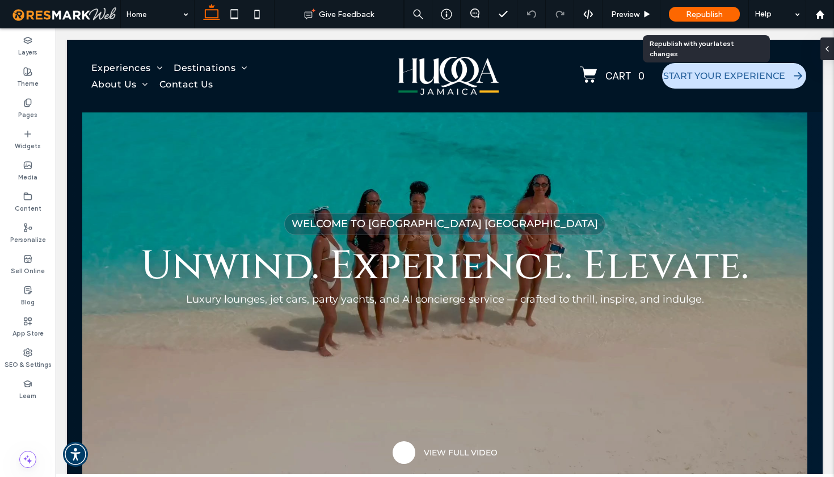
click at [689, 14] on span "Republish" at bounding box center [704, 15] width 37 height 10
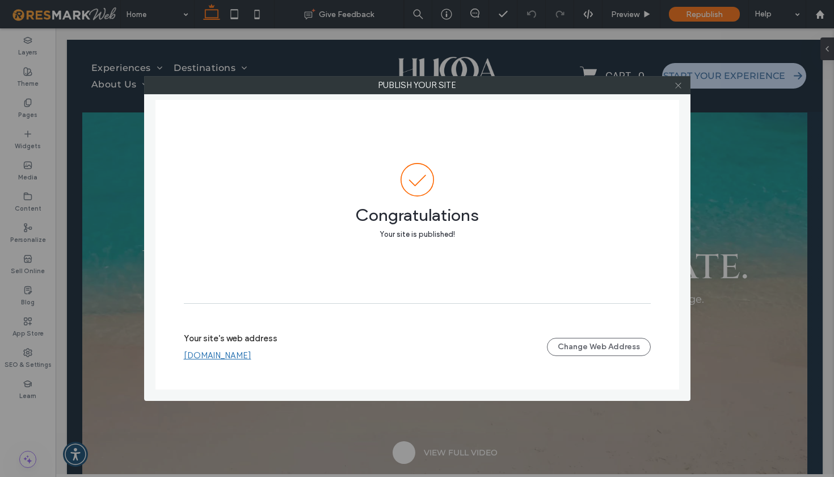
click at [675, 86] on icon at bounding box center [678, 85] width 9 height 9
